Goal: Register for event/course

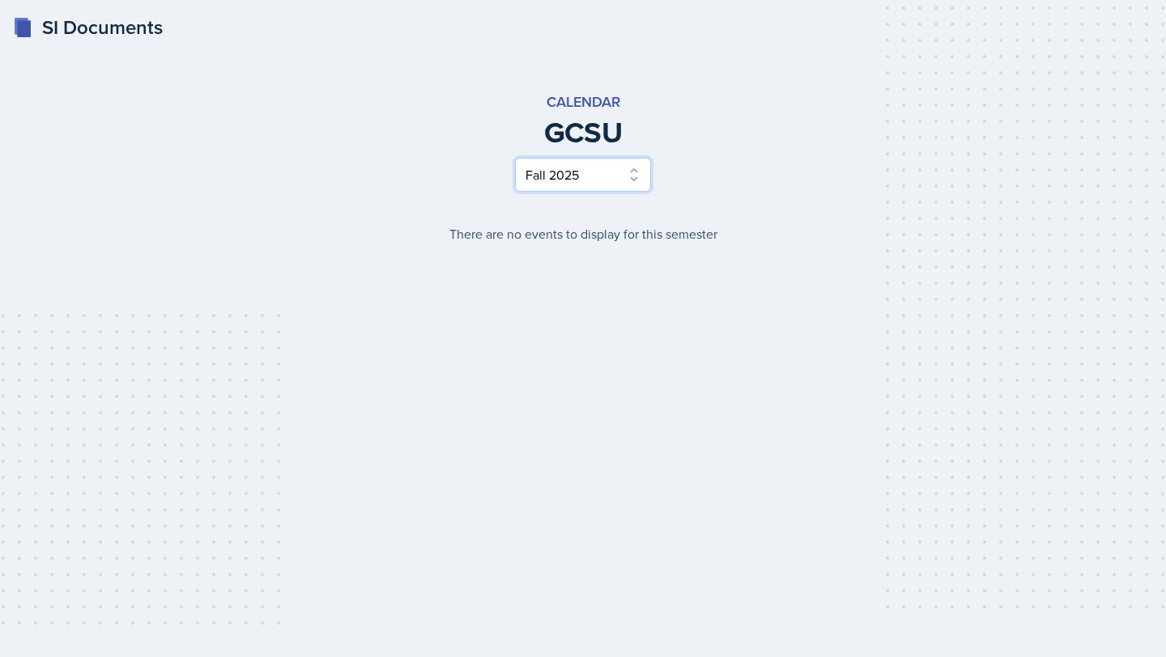
click at [622, 177] on select "Select Semester Fall 2025 Spring 2025 Fall 2024 Spring 2024 Fall 2023 Spring 20…" at bounding box center [583, 175] width 136 height 34
select select "e7b6c66a-987a-4ab3-92d3-5526cc86007b"
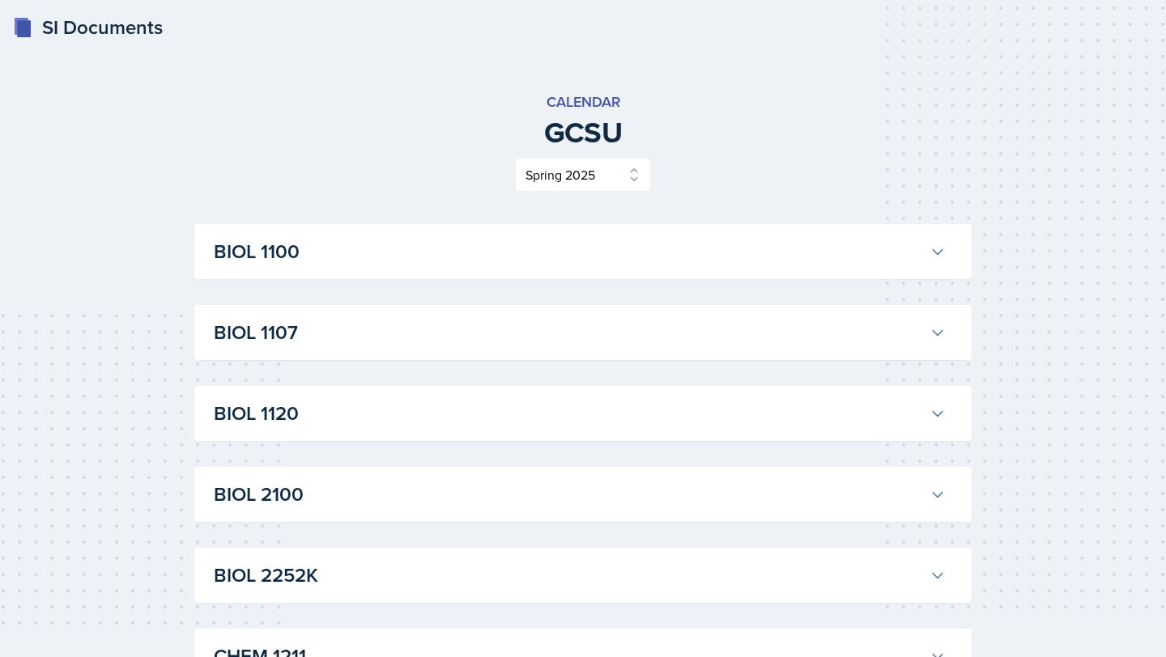
click at [746, 190] on div "Select Semester Fall 2025 Spring 2025 Fall 2024 Spring 2024 Fall 2023 Spring 20…" at bounding box center [582, 175] width 777 height 34
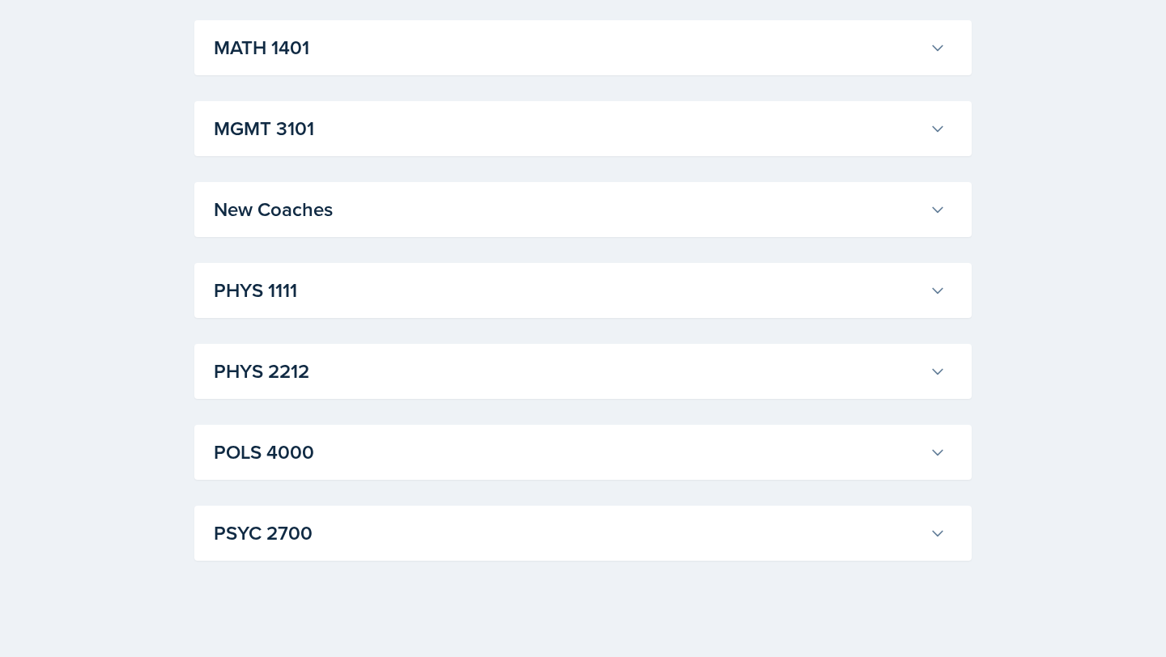
scroll to position [1750, 0]
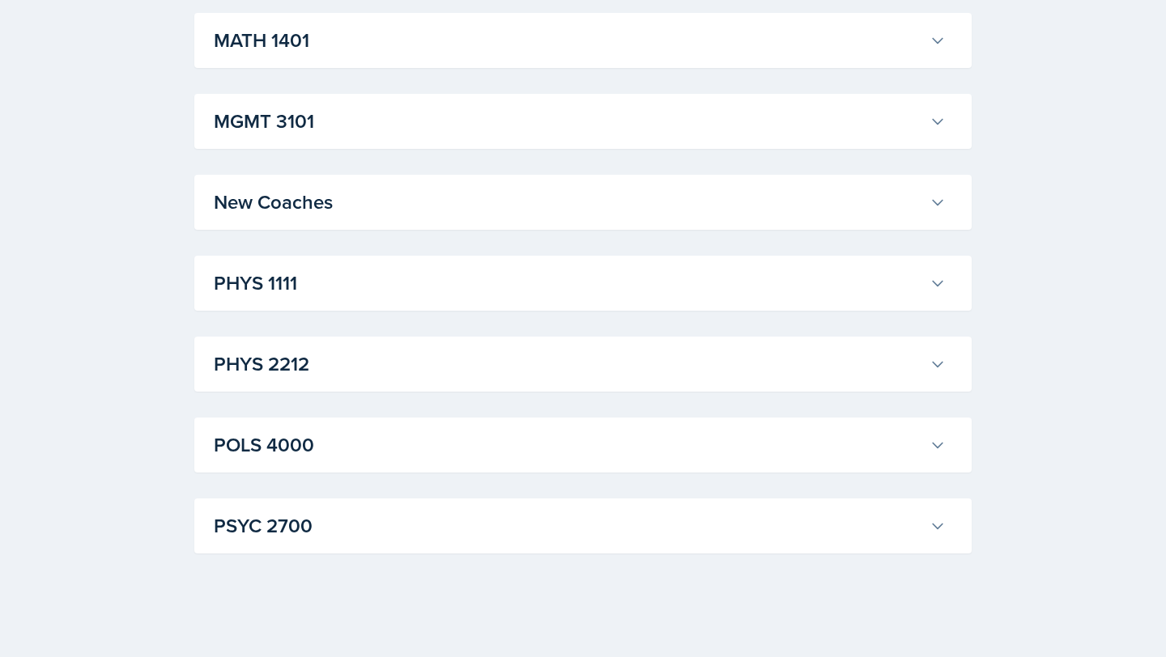
click at [313, 453] on h3 "POLS 4000" at bounding box center [568, 445] width 709 height 29
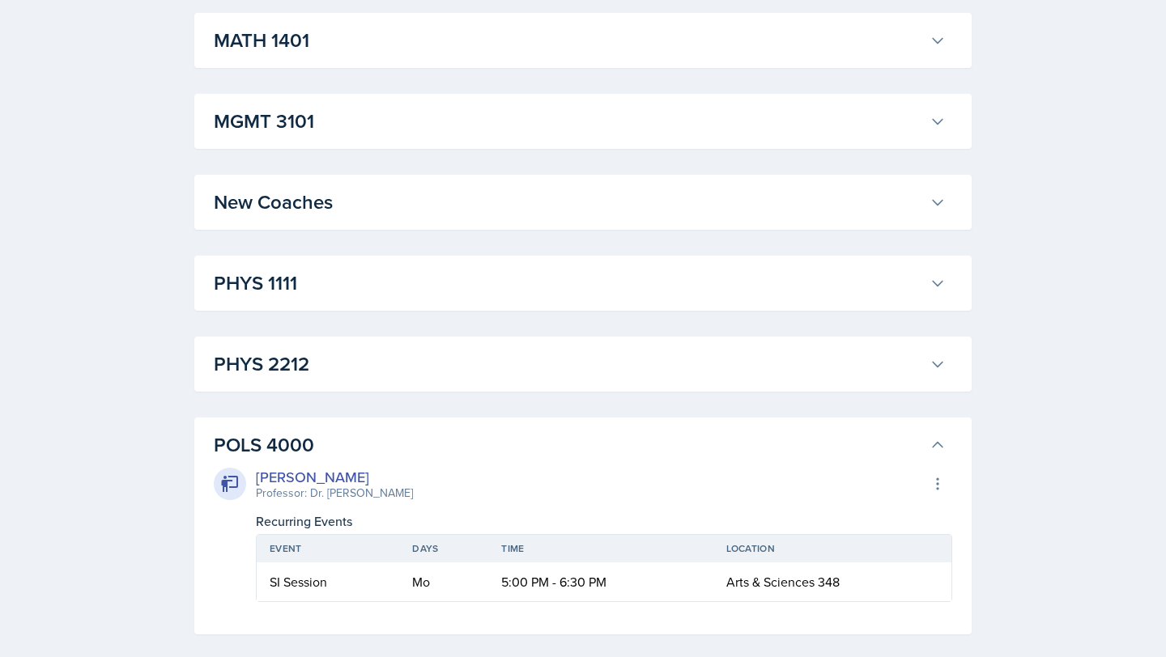
click at [371, 441] on h3 "POLS 4000" at bounding box center [568, 445] width 709 height 29
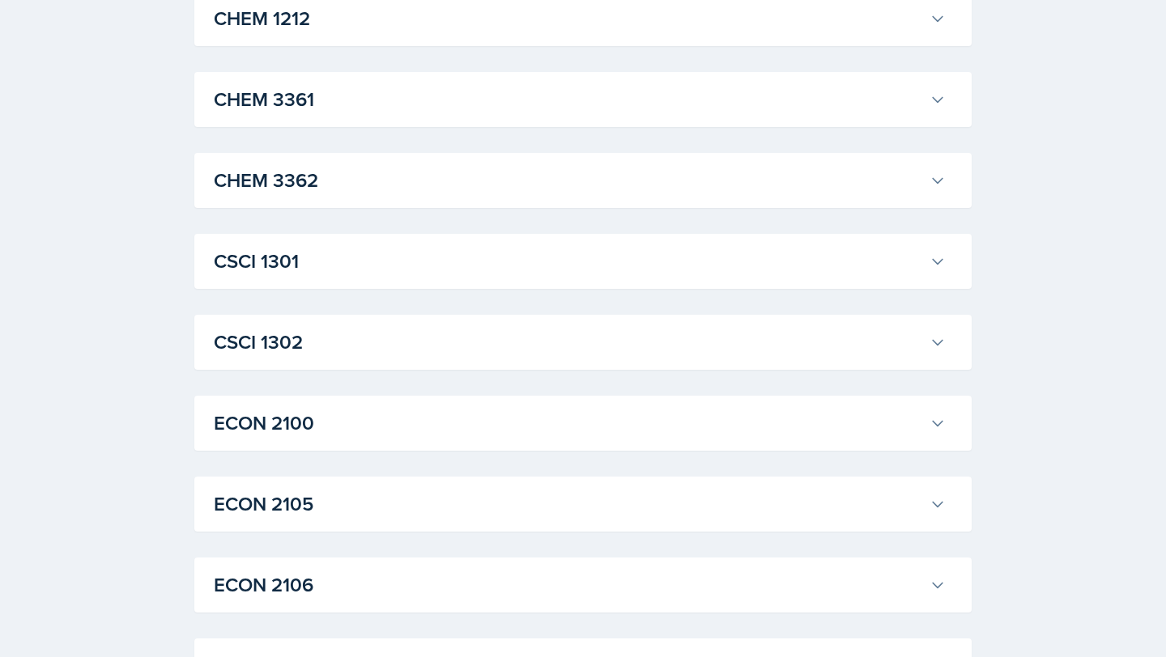
scroll to position [713, 0]
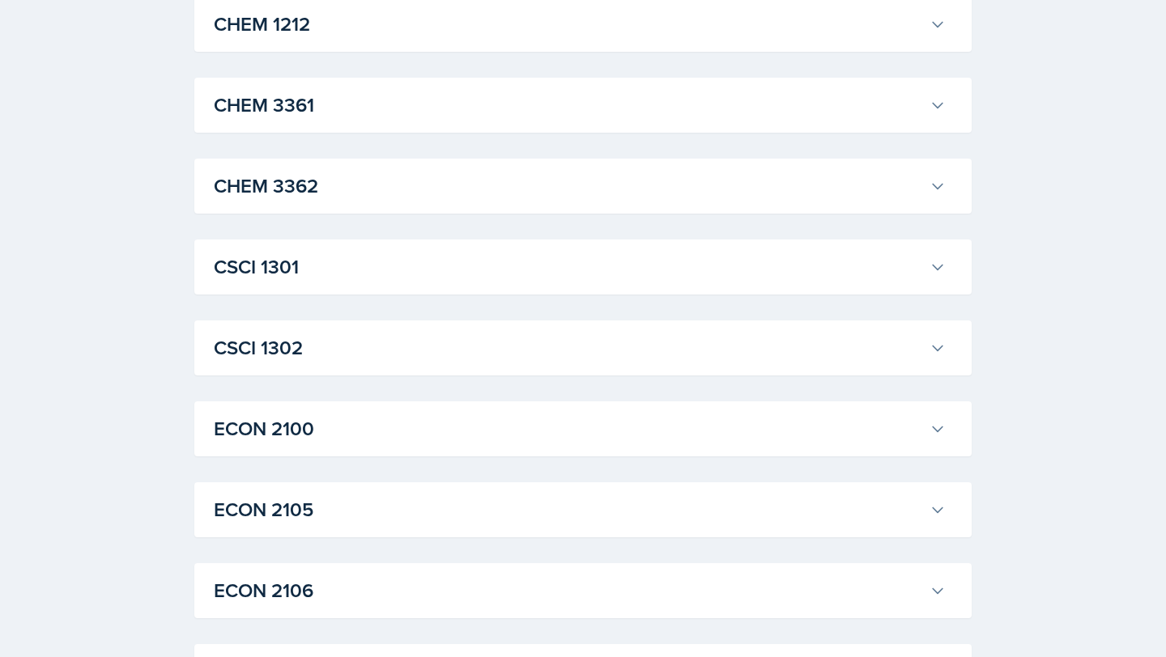
click at [361, 351] on h3 "CSCI 1302" at bounding box center [568, 348] width 709 height 29
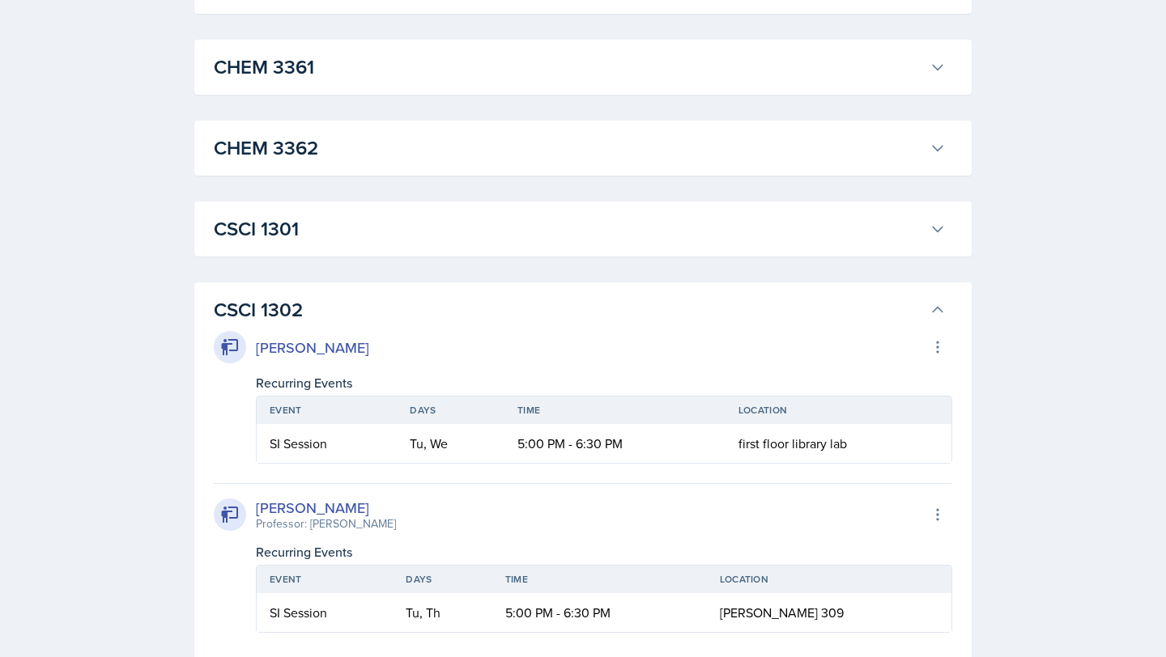
scroll to position [746, 0]
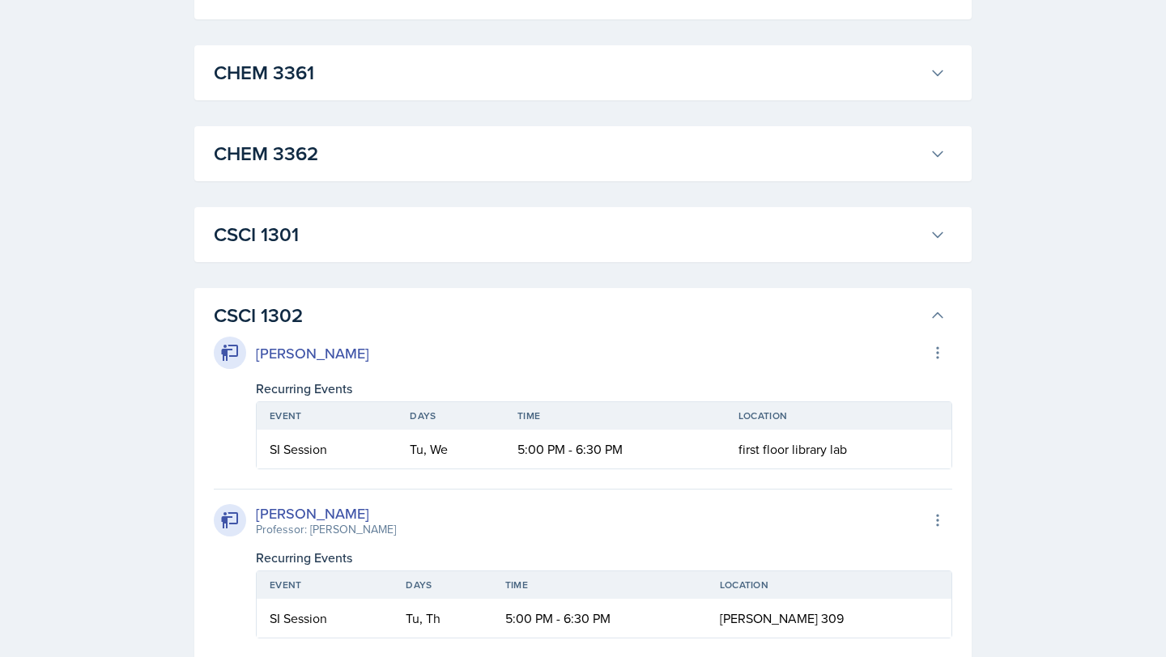
click at [388, 219] on button "CSCI 1301" at bounding box center [580, 235] width 738 height 36
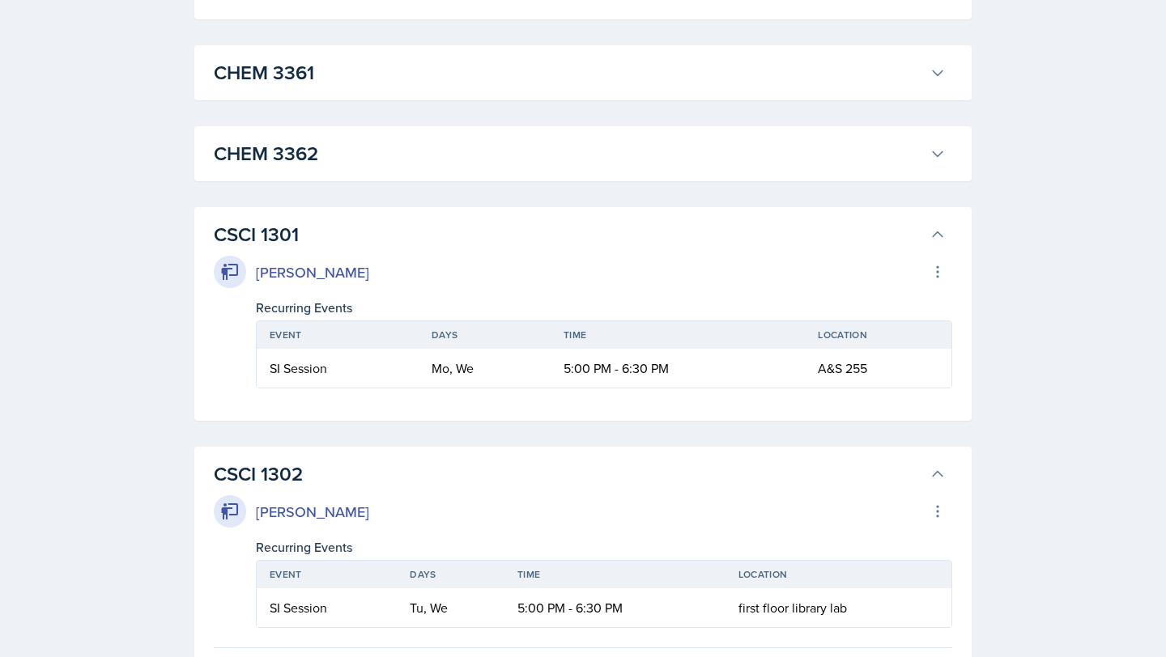
click at [404, 220] on h3 "CSCI 1301" at bounding box center [568, 234] width 709 height 29
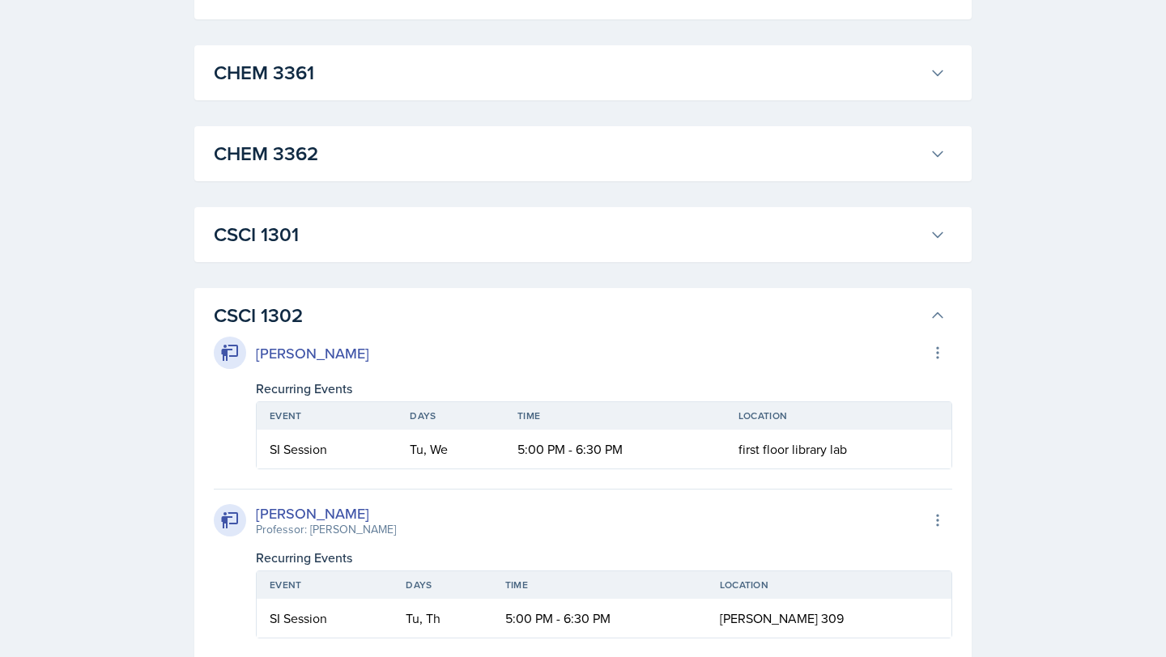
click at [407, 320] on h3 "CSCI 1302" at bounding box center [568, 315] width 709 height 29
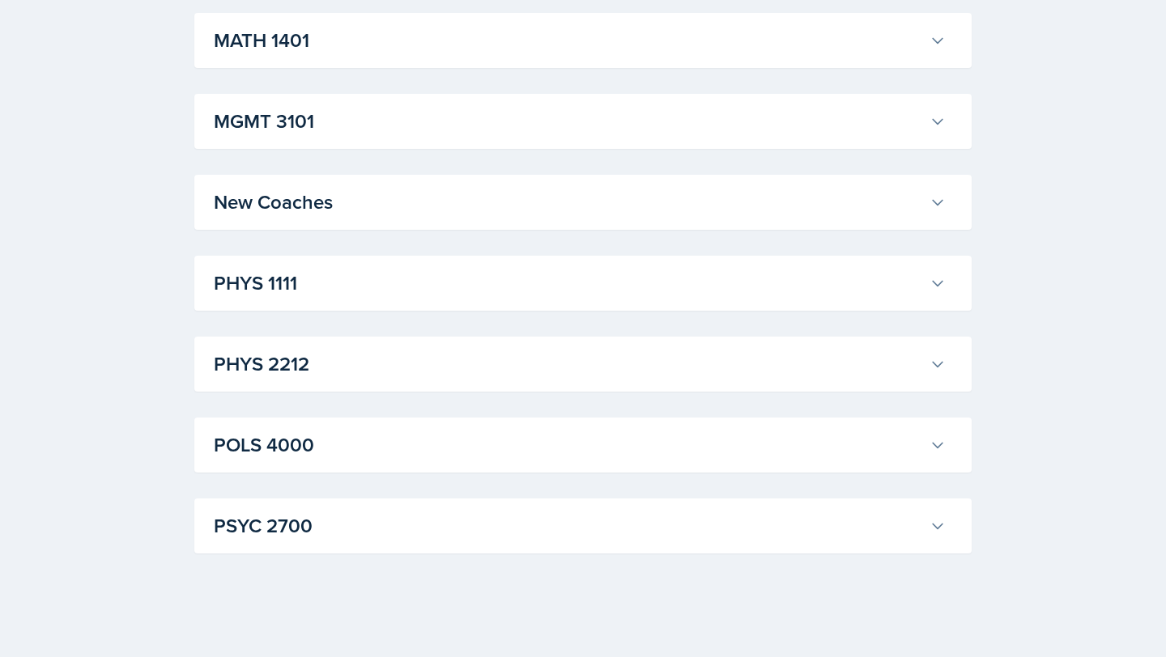
scroll to position [0, 0]
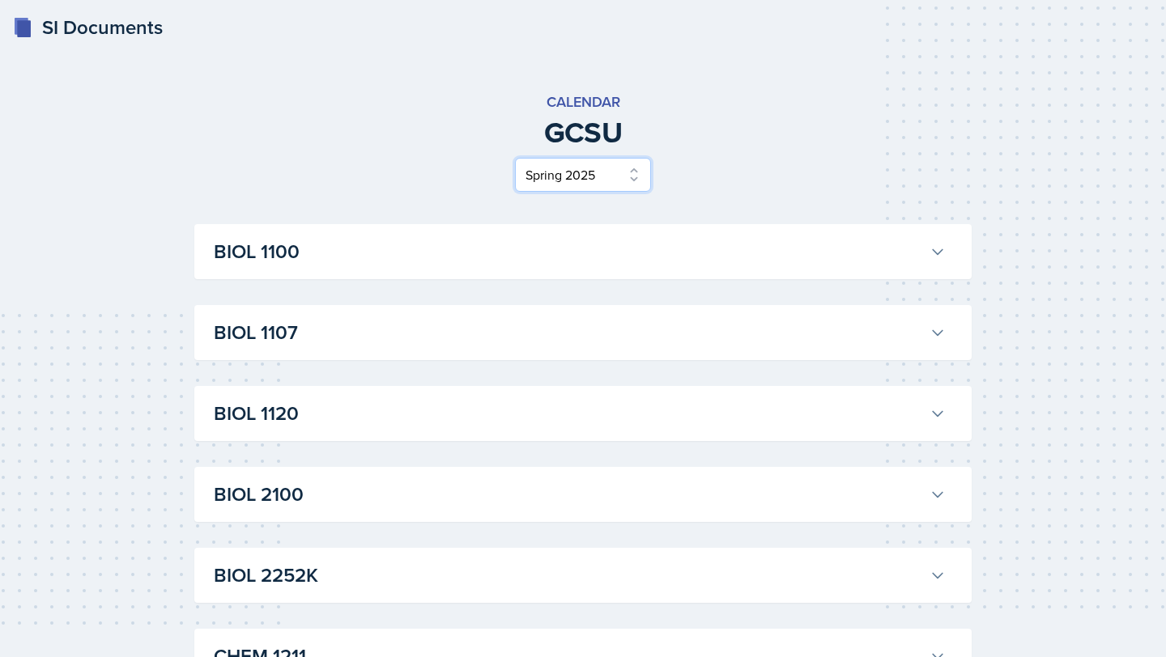
click at [613, 164] on select "Select Semester Fall 2025 Spring 2025 Fall 2024 Spring 2024 Fall 2023 Spring 20…" at bounding box center [583, 175] width 136 height 34
